Goal: Information Seeking & Learning: Find specific fact

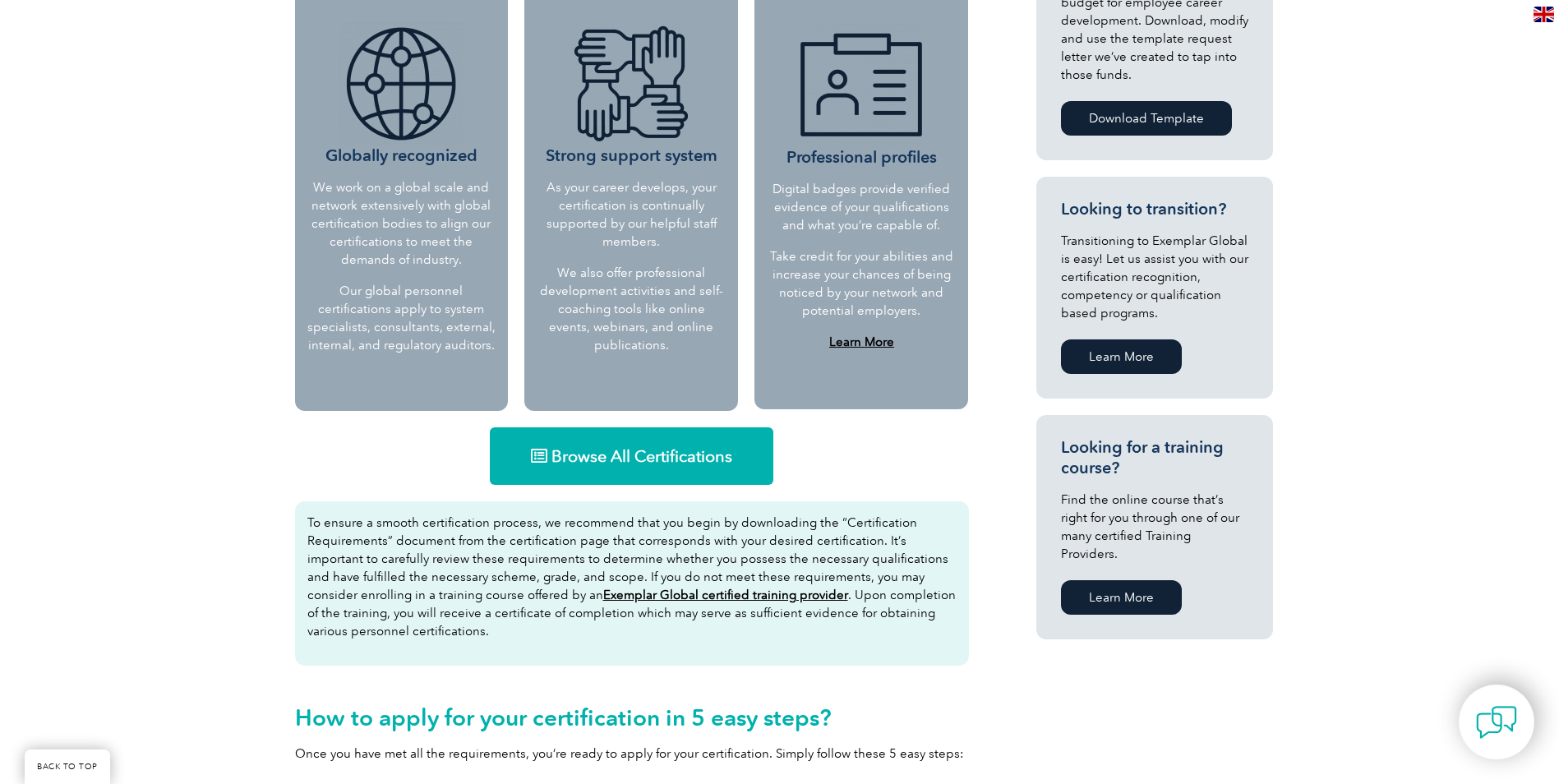
scroll to position [411, 0]
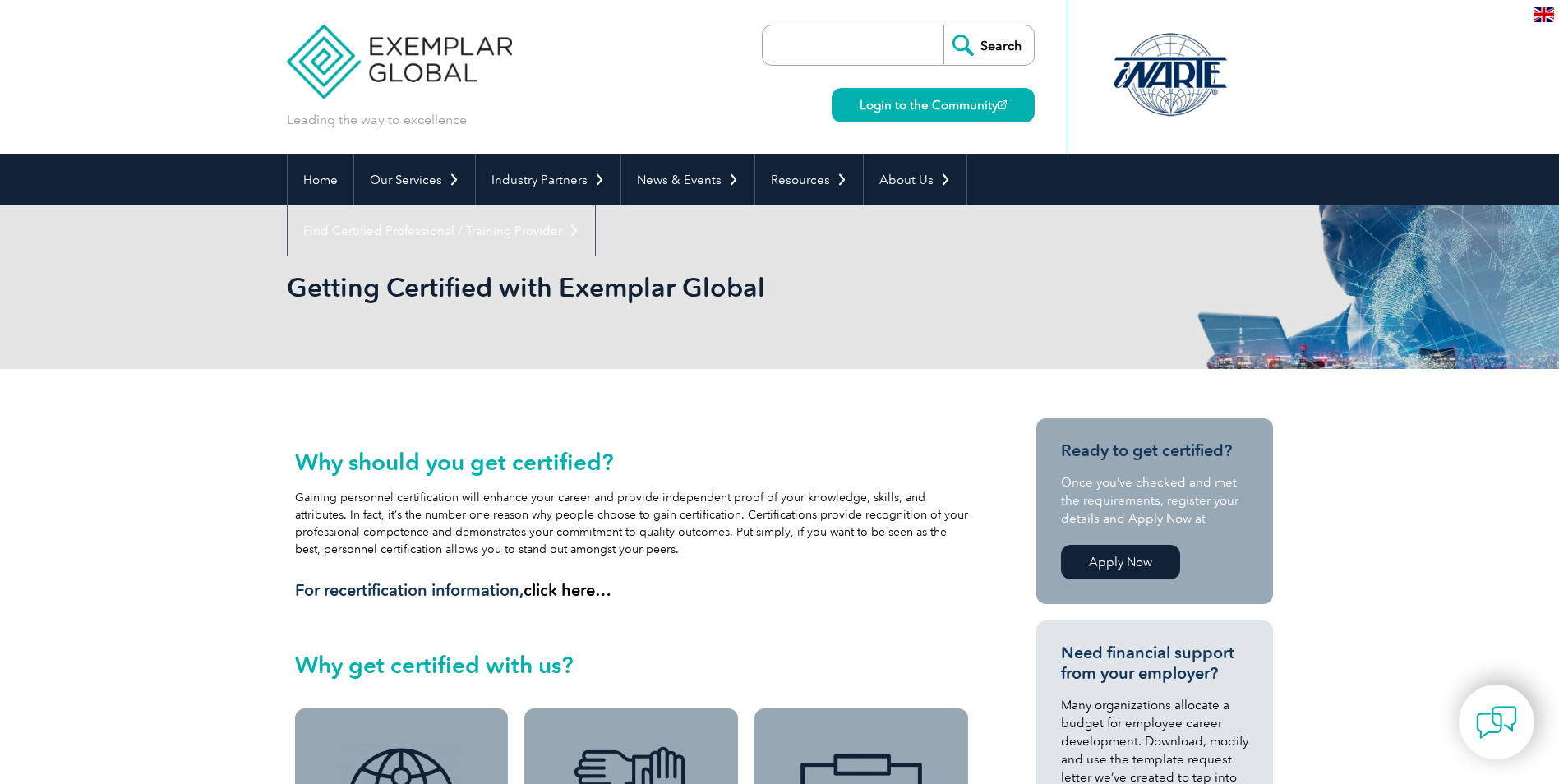
click at [1491, 715] on img at bounding box center [1497, 722] width 41 height 41
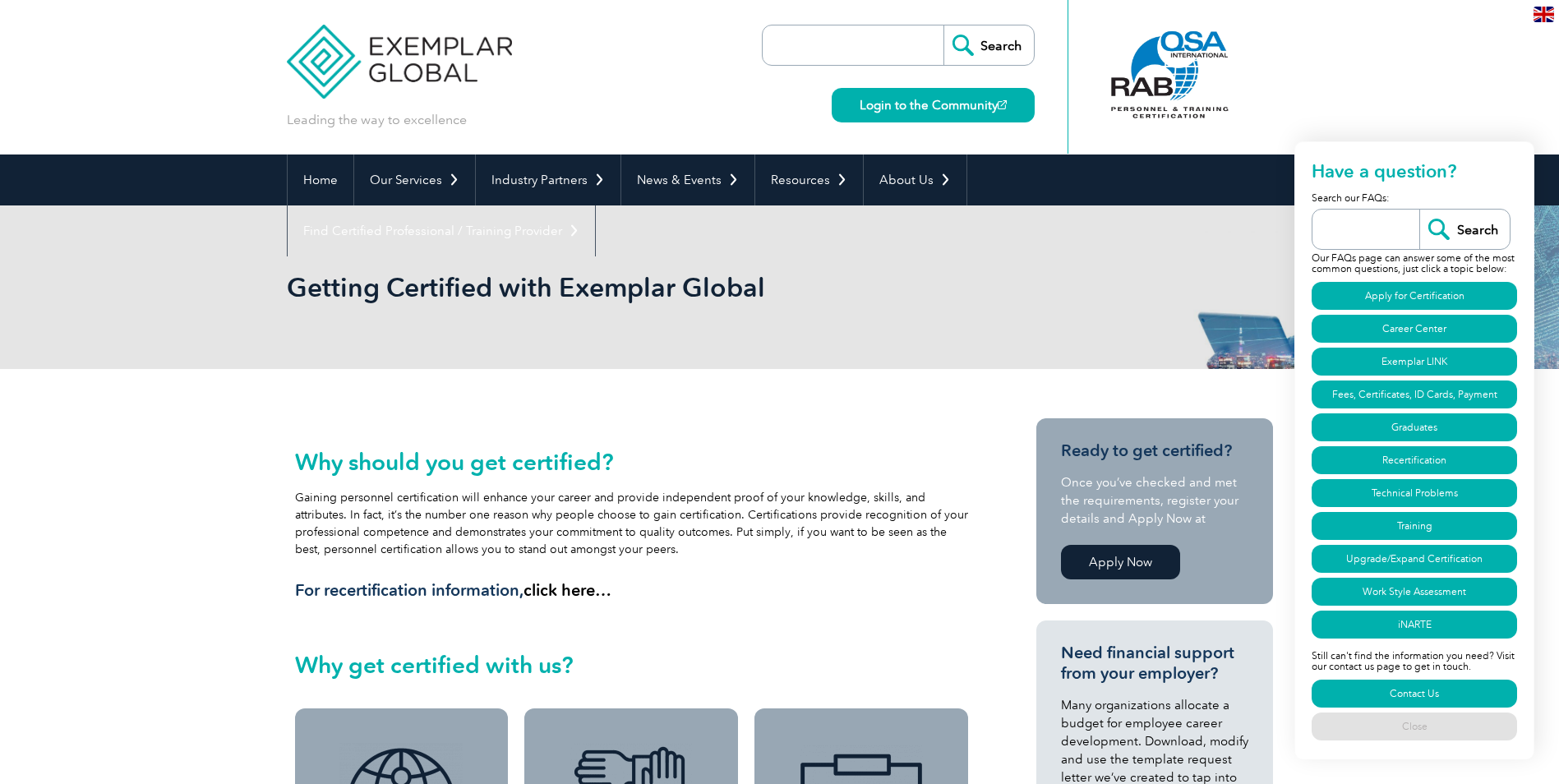
click at [1337, 225] on input "search" at bounding box center [1371, 229] width 98 height 39
type input "coupon"
click at [1420, 210] on input "Search" at bounding box center [1465, 229] width 91 height 39
